Goal: Task Accomplishment & Management: Manage account settings

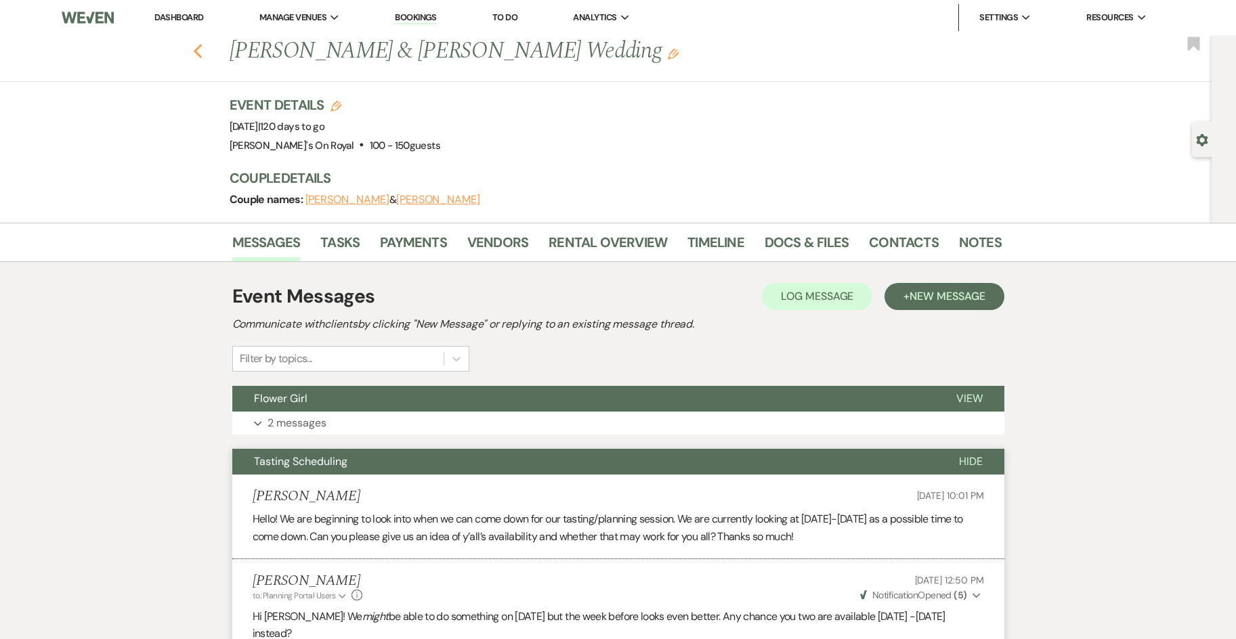
click at [202, 49] on use "button" at bounding box center [197, 51] width 9 height 15
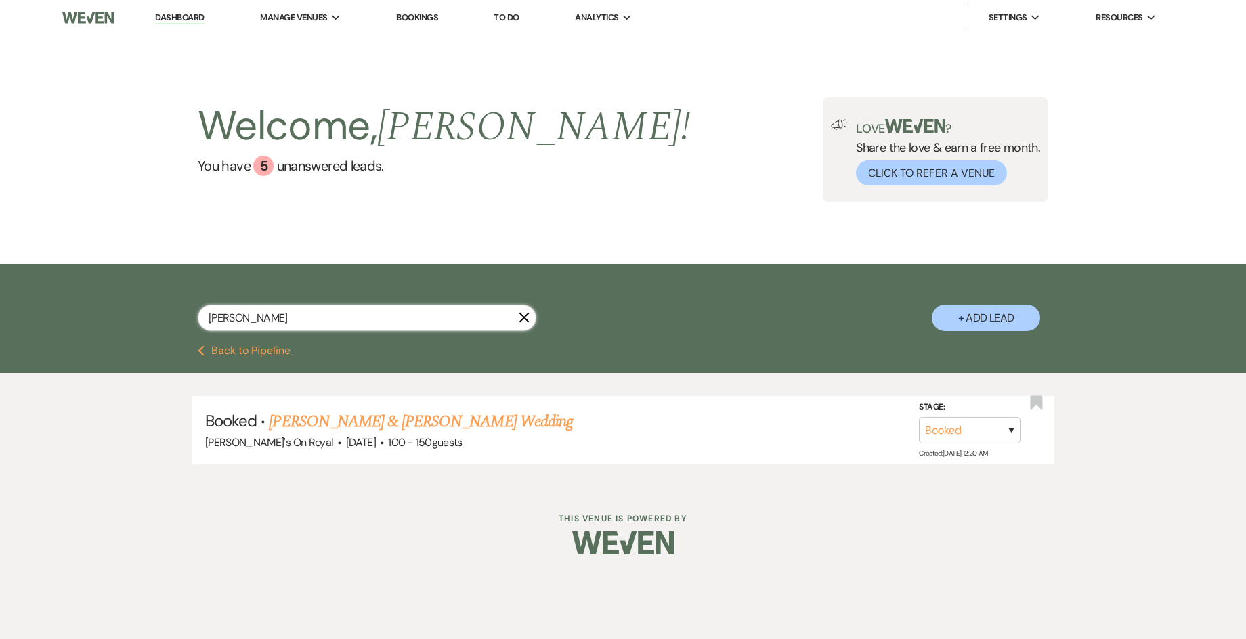
drag, startPoint x: 249, startPoint y: 322, endPoint x: 194, endPoint y: 326, distance: 55.7
click at [194, 326] on div "[PERSON_NAME] X + Add Lead" at bounding box center [622, 306] width 975 height 71
type input "[PERSON_NAME]"
click at [316, 424] on link "[PERSON_NAME] & [PERSON_NAME] Wedding" at bounding box center [420, 422] width 303 height 24
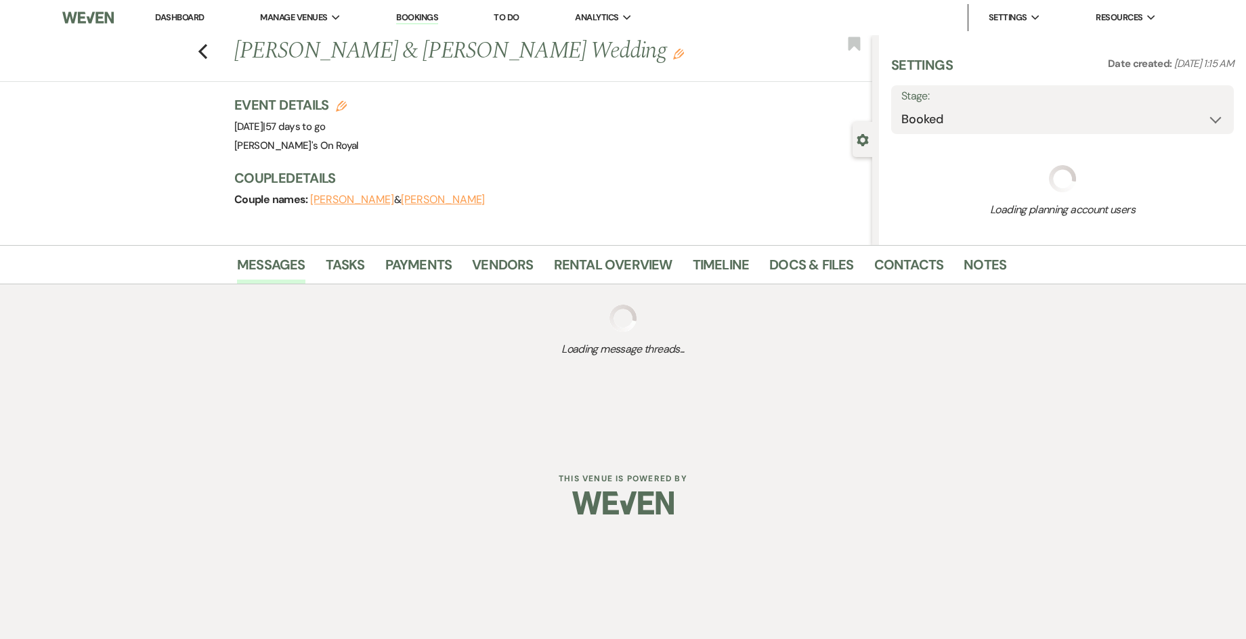
select select "5"
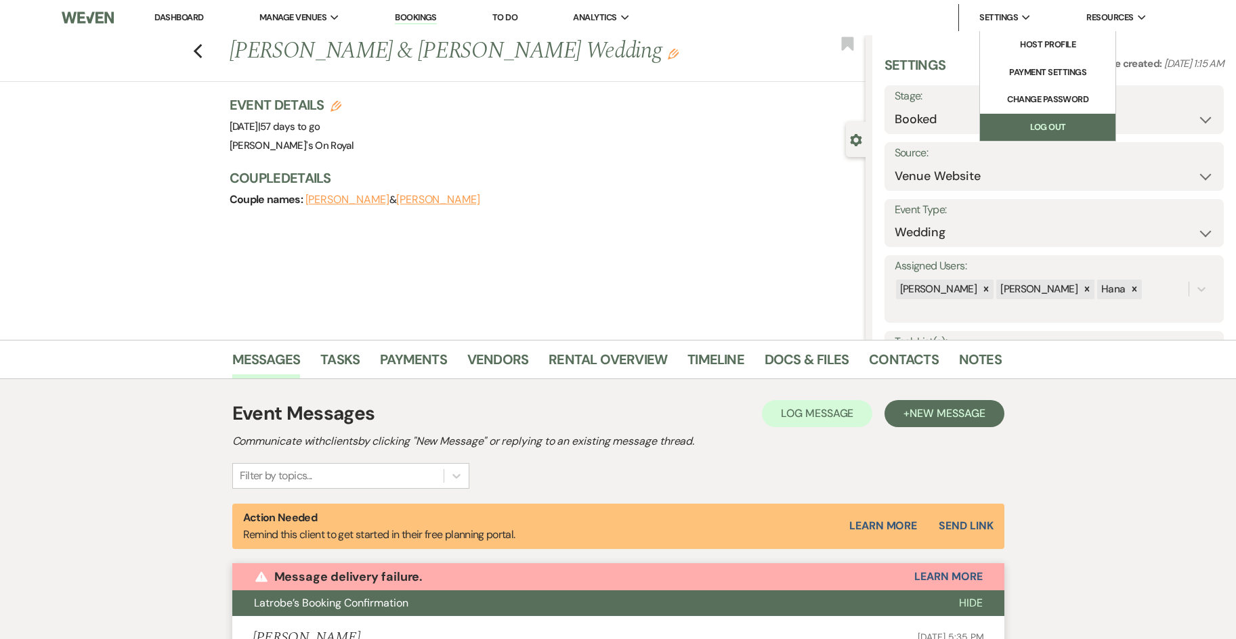
click at [1018, 121] on link "Log Out" at bounding box center [1047, 127] width 135 height 27
